Goal: Communication & Community: Answer question/provide support

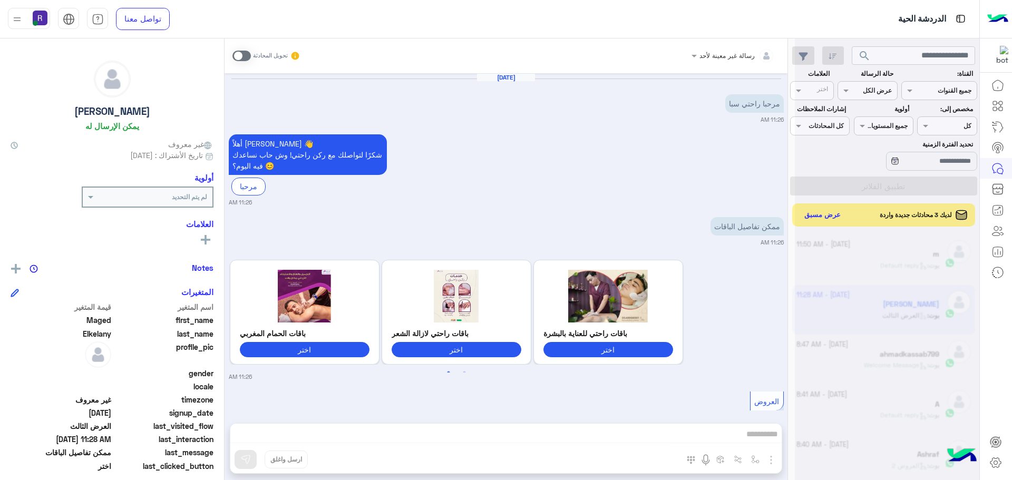
scroll to position [398, 0]
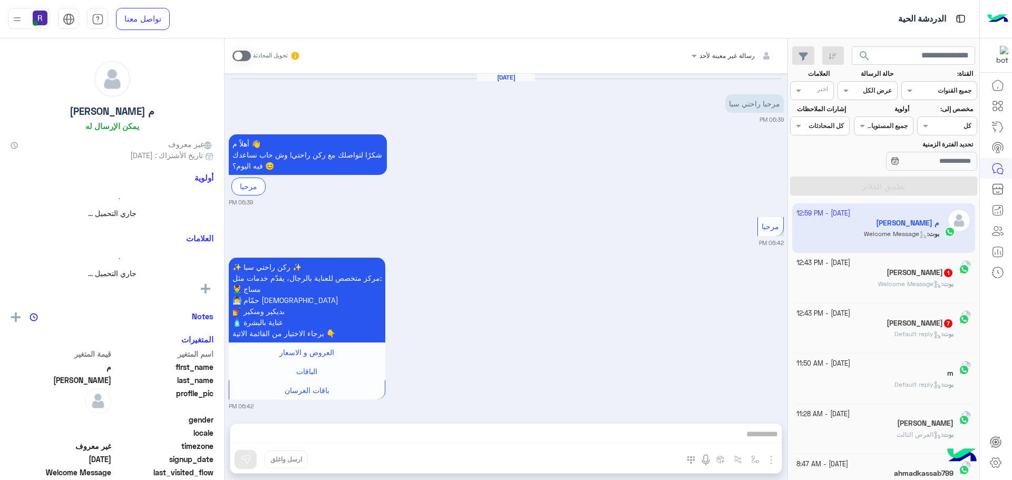
scroll to position [536, 0]
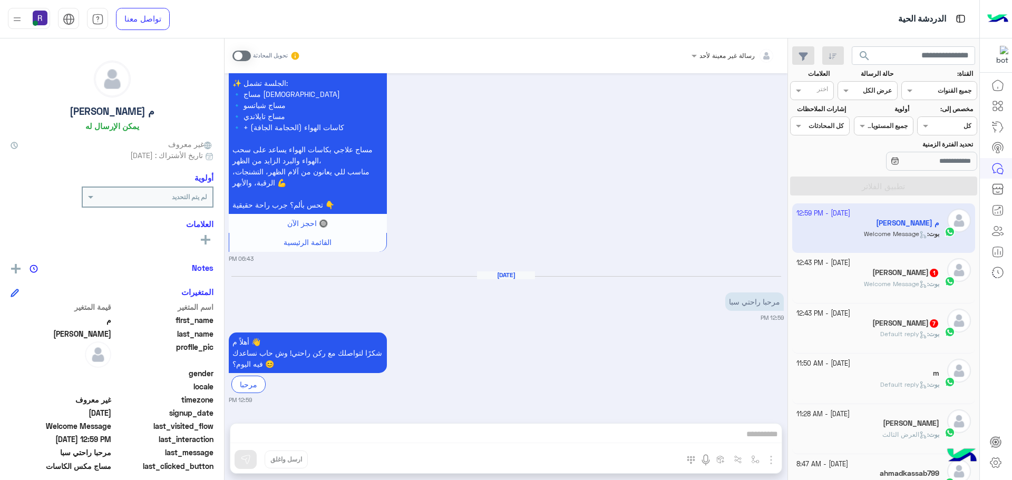
click at [920, 288] on icon at bounding box center [924, 285] width 8 height 8
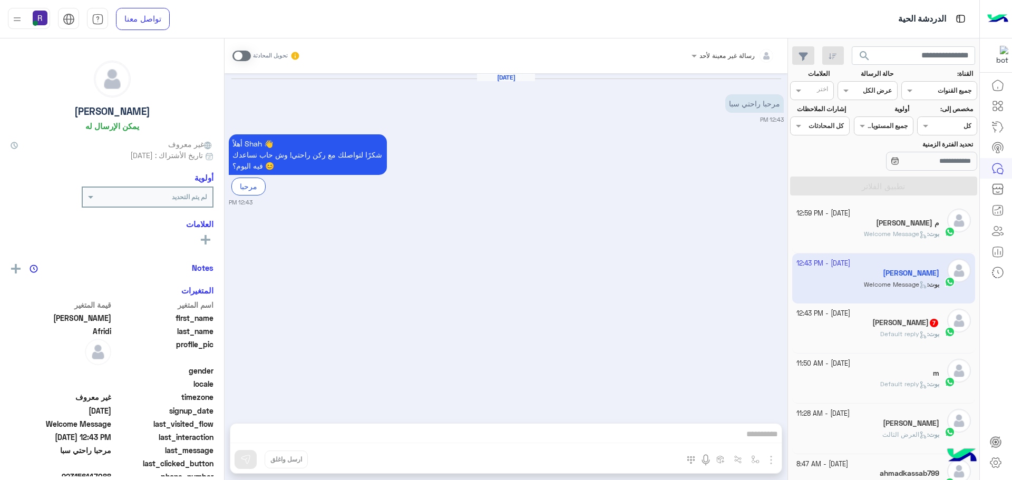
click at [864, 339] on div "بوت : Default reply" at bounding box center [868, 339] width 143 height 18
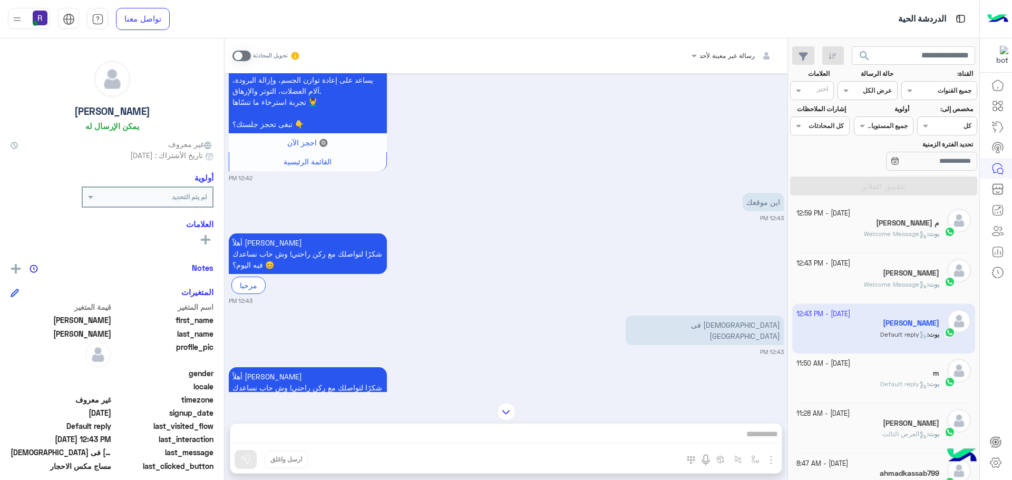
scroll to position [752, 0]
